Goal: Book appointment/travel/reservation

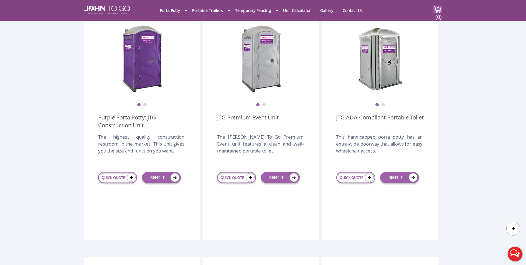
scroll to position [222, 0]
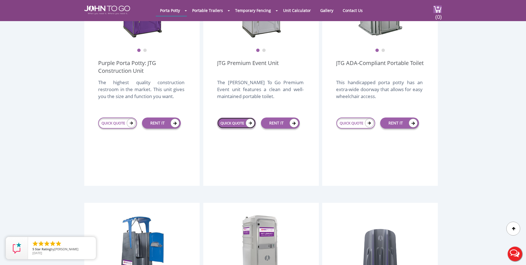
click at [239, 117] on link "QUICK QUOTE" at bounding box center [236, 122] width 39 height 11
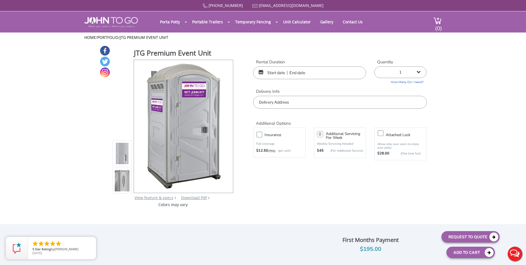
click at [279, 108] on div "Additional Options" at bounding box center [340, 116] width 182 height 17
click at [279, 105] on input "text" at bounding box center [339, 102] width 173 height 13
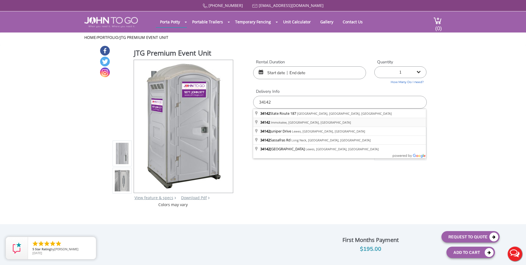
type input "Immokalee, FL 34142, [GEOGRAPHIC_DATA]"
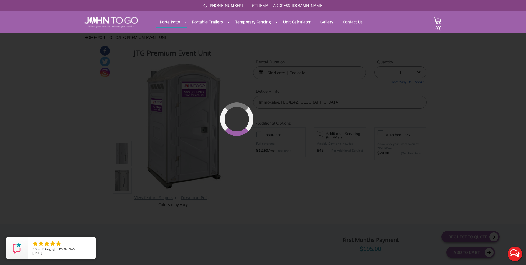
type input "0"
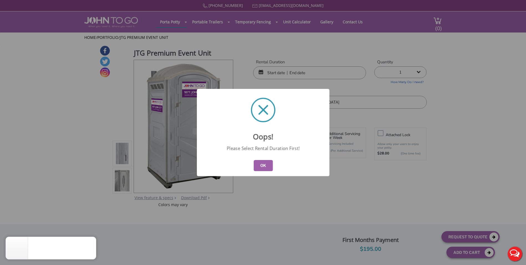
click at [267, 163] on button "OK" at bounding box center [263, 165] width 19 height 11
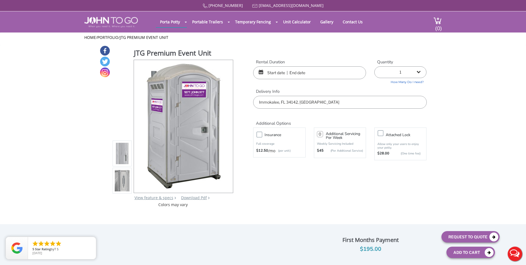
click at [277, 73] on input "text" at bounding box center [309, 72] width 113 height 13
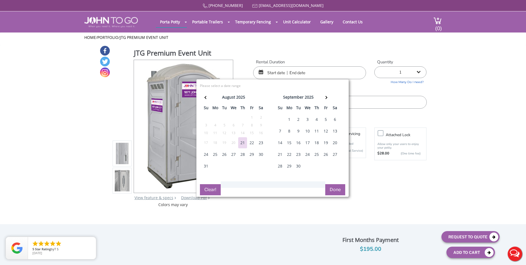
click at [244, 154] on div "28" at bounding box center [242, 154] width 9 height 11
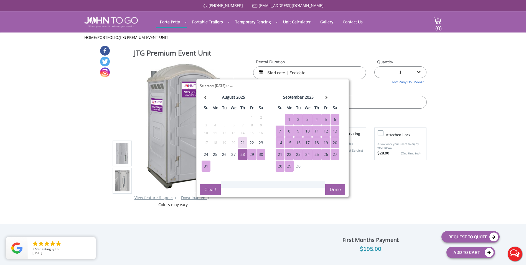
click at [294, 167] on td "30" at bounding box center [298, 166] width 9 height 12
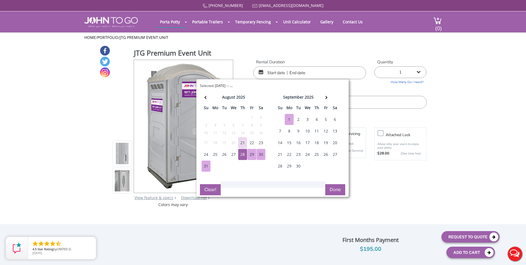
click at [289, 120] on div "1" at bounding box center [289, 119] width 9 height 11
type input "[DATE] to [DATE]"
click at [332, 188] on button "Done" at bounding box center [335, 189] width 20 height 11
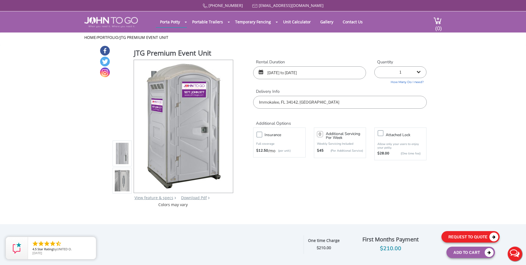
click at [474, 237] on button "Request To Quote" at bounding box center [471, 236] width 58 height 11
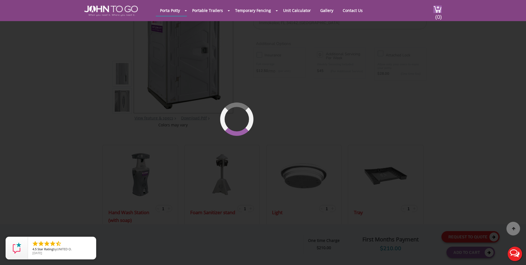
scroll to position [59, 0]
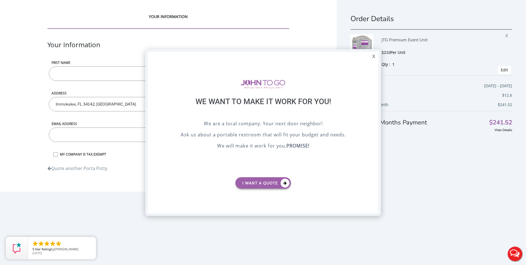
click at [503, 35] on div at bounding box center [263, 132] width 526 height 265
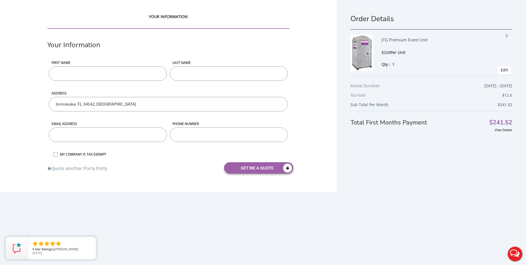
click at [501, 36] on div "JTG Premium Event Unit $210 Per Unit Qty : 1 X Edit" at bounding box center [432, 52] width 162 height 46
click at [508, 35] on div "Order Details JTG Premium Event Unit $210 Per Unit Qty : 1 X Edit Rental Durati…" at bounding box center [432, 139] width 190 height 278
click at [506, 35] on span "X" at bounding box center [508, 34] width 5 height 7
